Goal: Check status: Check status

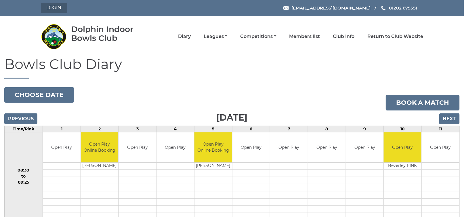
click at [61, 8] on link "Login" at bounding box center [54, 8] width 26 height 10
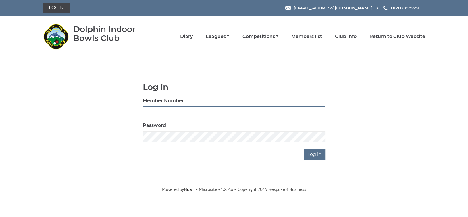
drag, startPoint x: 0, startPoint y: 0, endPoint x: 150, endPoint y: 112, distance: 187.4
click at [150, 112] on input "Member Number" at bounding box center [234, 111] width 183 height 11
type input "3360"
click at [311, 156] on input "Log in" at bounding box center [315, 154] width 22 height 11
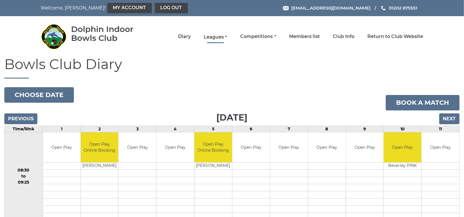
click at [214, 35] on link "Leagues" at bounding box center [216, 37] width 24 height 6
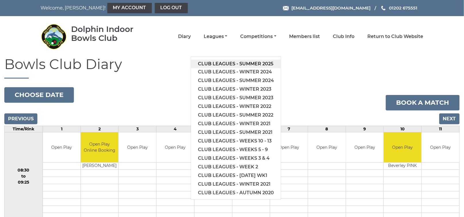
click at [229, 64] on link "Club leagues - Summer 2025" at bounding box center [236, 64] width 90 height 9
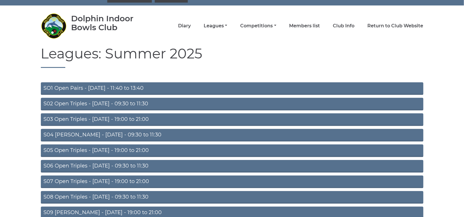
scroll to position [11, 0]
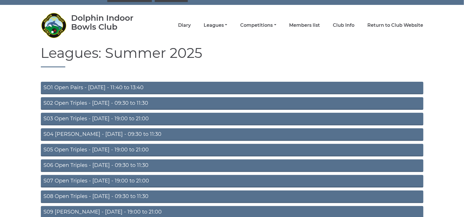
click at [163, 103] on link "S02 Open Triples - Tuesday - 09:30 to 11:30" at bounding box center [232, 103] width 382 height 13
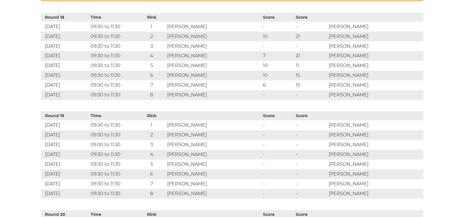
scroll to position [2016, 0]
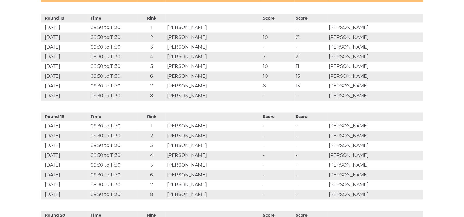
click at [251, 74] on td "[PERSON_NAME]" at bounding box center [214, 77] width 96 height 10
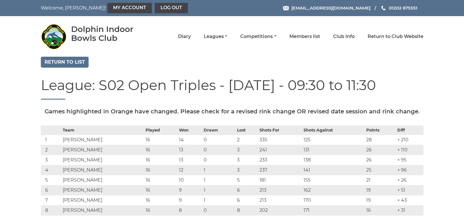
scroll to position [2016, 0]
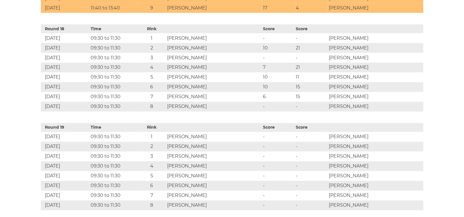
scroll to position [2004, 0]
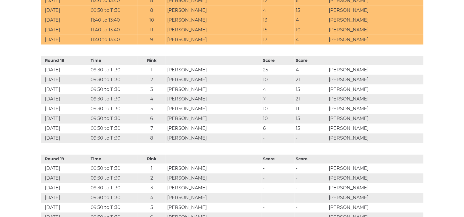
scroll to position [1970, 0]
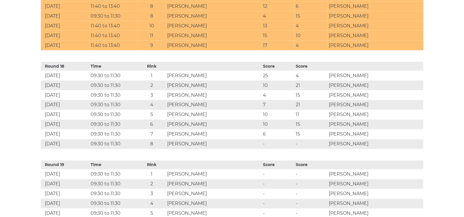
scroll to position [1968, 0]
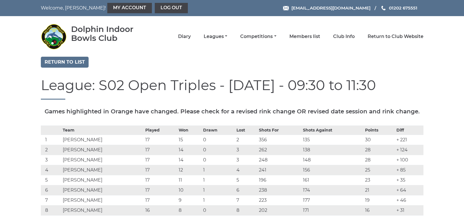
scroll to position [1966, 0]
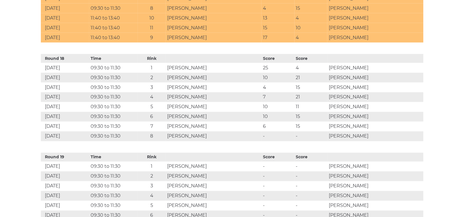
scroll to position [1976, 0]
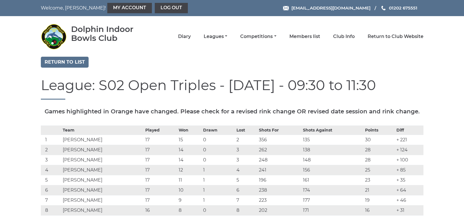
scroll to position [1976, 0]
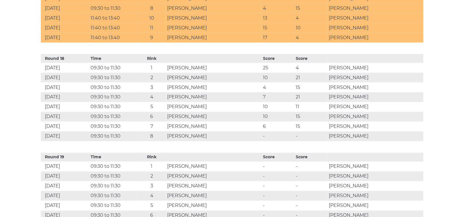
scroll to position [1976, 0]
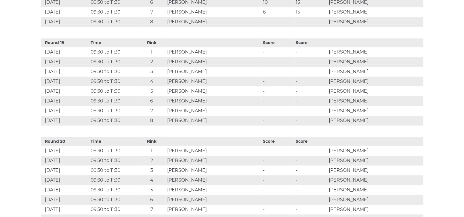
scroll to position [2079, 0]
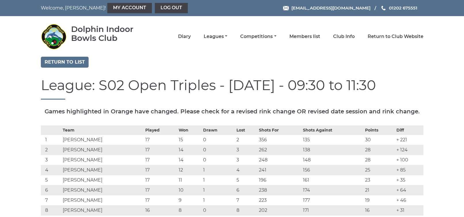
scroll to position [2077, 0]
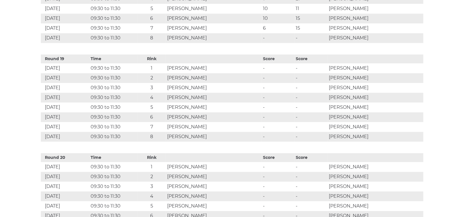
scroll to position [2074, 0]
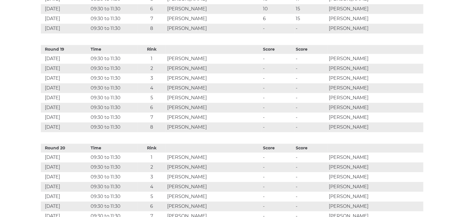
scroll to position [2084, 0]
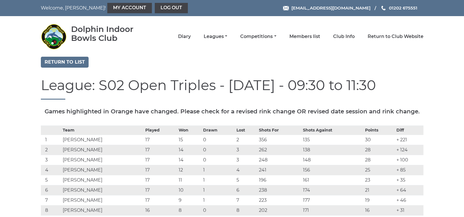
scroll to position [2084, 0]
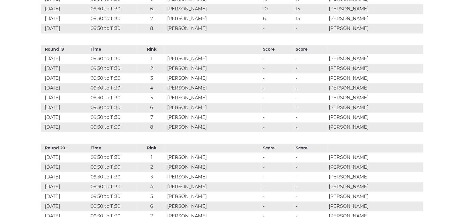
scroll to position [2084, 0]
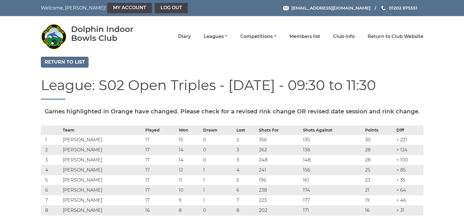
scroll to position [2084, 0]
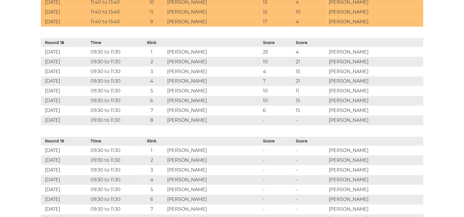
scroll to position [1981, 0]
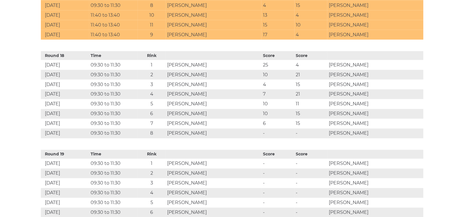
scroll to position [1979, 0]
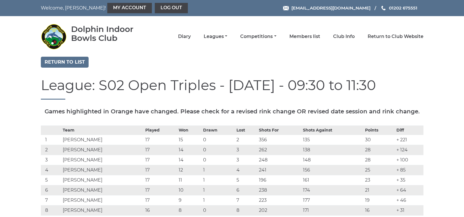
scroll to position [1977, 0]
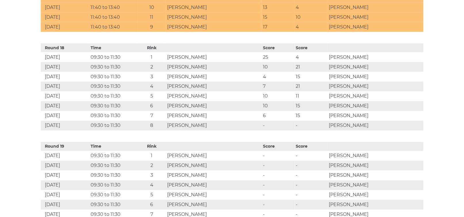
scroll to position [1986, 0]
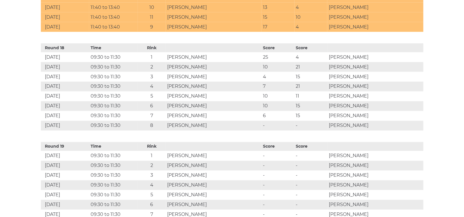
scroll to position [1986, 0]
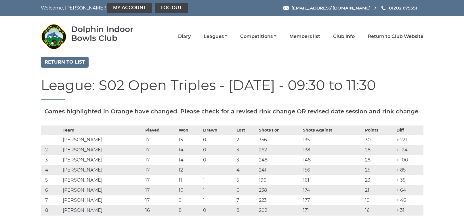
scroll to position [1986, 0]
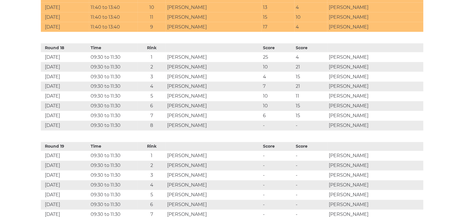
scroll to position [1986, 0]
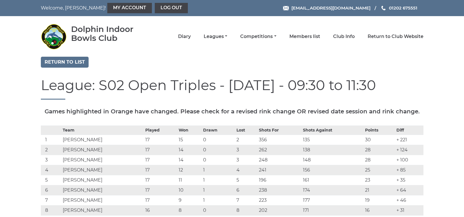
scroll to position [1986, 0]
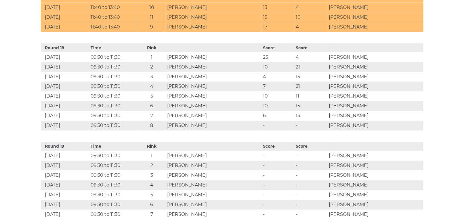
scroll to position [1986, 0]
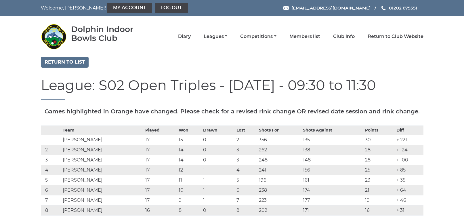
scroll to position [1986, 0]
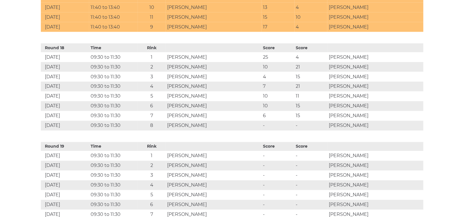
scroll to position [1986, 0]
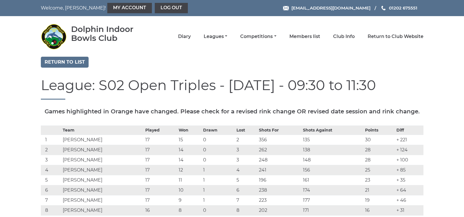
scroll to position [1986, 0]
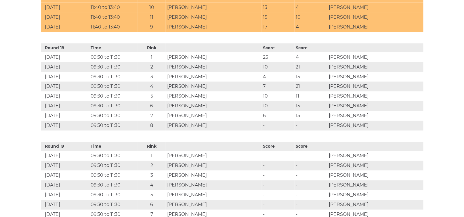
scroll to position [1986, 0]
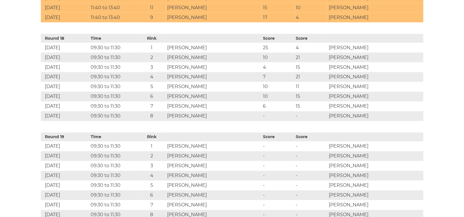
scroll to position [1996, 0]
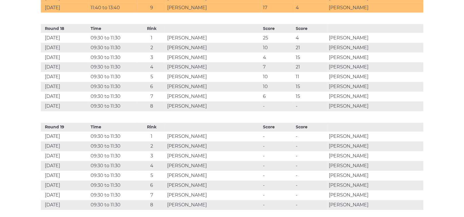
scroll to position [2006, 0]
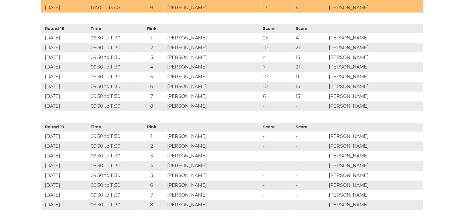
scroll to position [2006, 0]
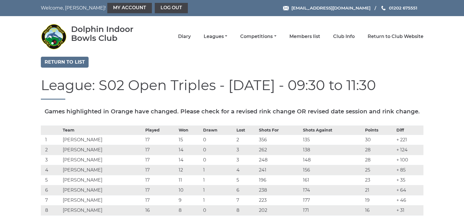
scroll to position [2006, 0]
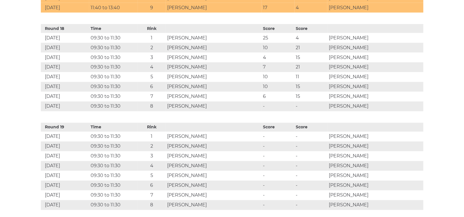
scroll to position [2006, 0]
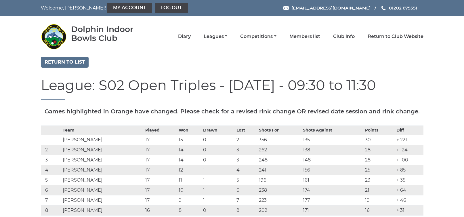
scroll to position [2006, 0]
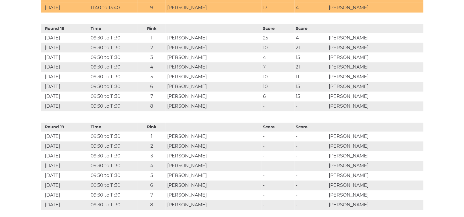
scroll to position [2006, 0]
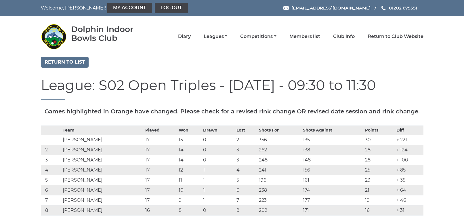
scroll to position [2006, 0]
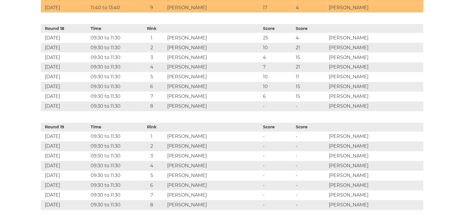
scroll to position [2006, 0]
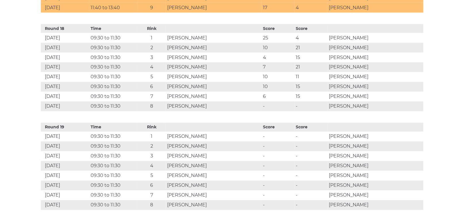
scroll to position [2006, 0]
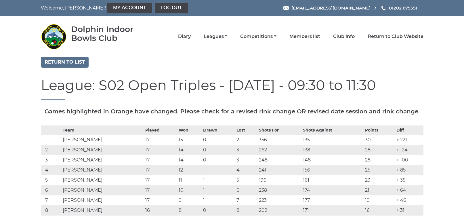
scroll to position [2006, 0]
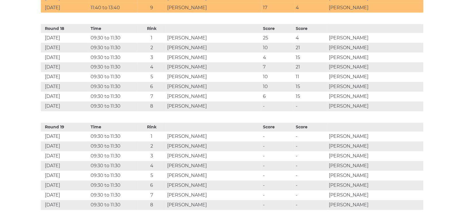
scroll to position [2006, 0]
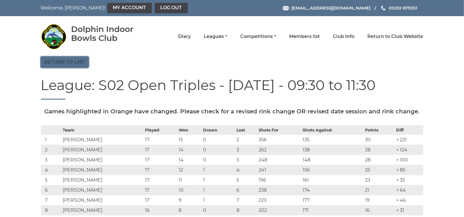
click at [78, 62] on link "Return to list" at bounding box center [65, 62] width 48 height 11
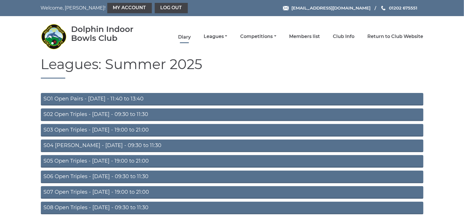
click at [188, 35] on link "Diary" at bounding box center [184, 37] width 13 height 6
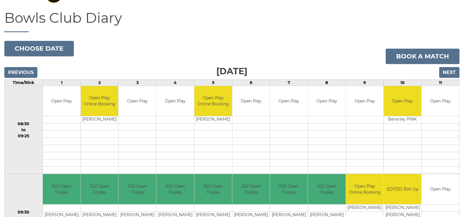
scroll to position [46, 0]
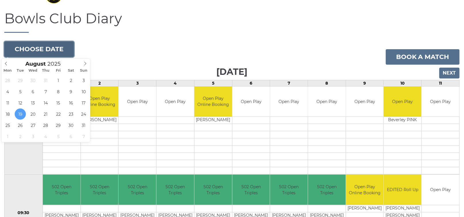
click at [60, 46] on button "Choose date" at bounding box center [39, 49] width 70 height 16
type input "2025-08-25"
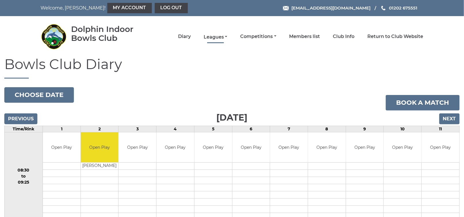
click at [222, 35] on link "Leagues" at bounding box center [216, 37] width 24 height 6
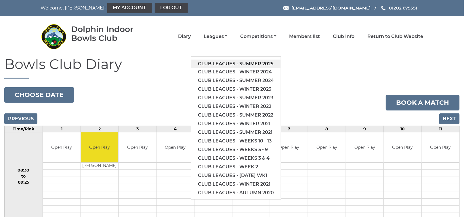
click at [219, 61] on link "Club leagues - Summer 2025" at bounding box center [236, 64] width 90 height 9
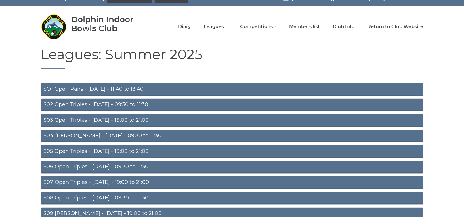
scroll to position [11, 0]
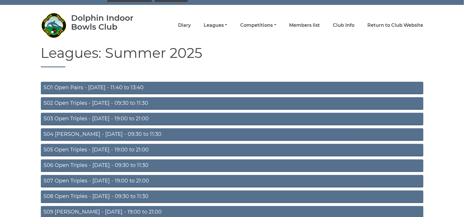
click at [131, 100] on link "S02 Open Triples - Tuesday - 09:30 to 11:30" at bounding box center [232, 103] width 382 height 13
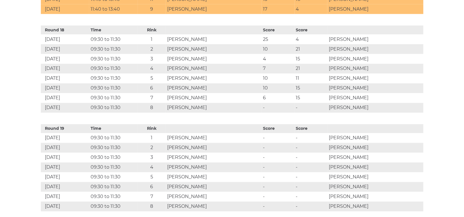
scroll to position [2004, 0]
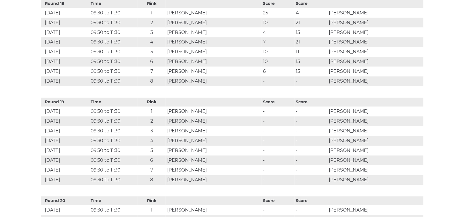
scroll to position [2050, 0]
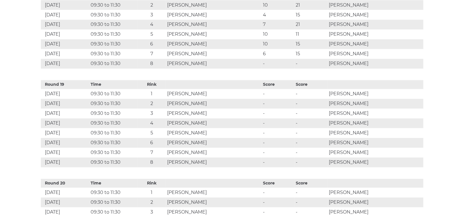
scroll to position [2048, 0]
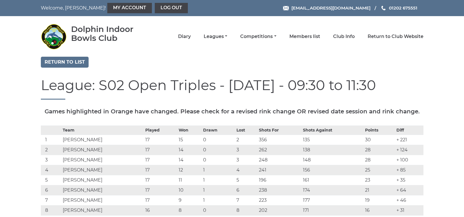
scroll to position [2046, 0]
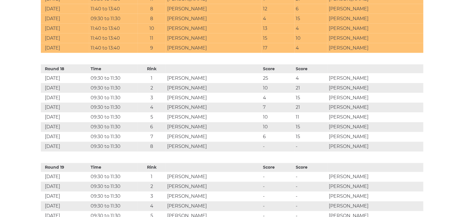
scroll to position [1970, 0]
